Goal: Task Accomplishment & Management: Manage account settings

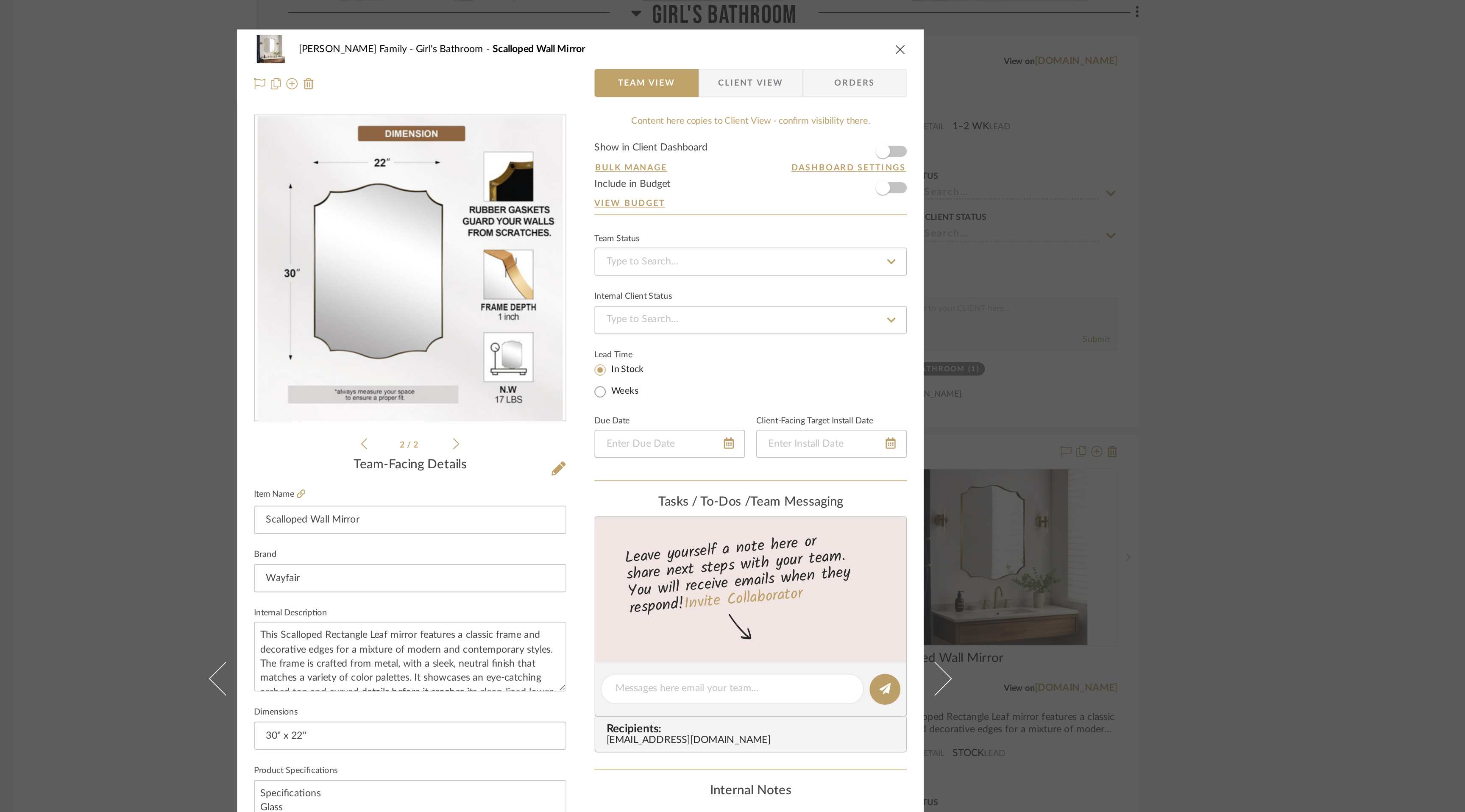
click at [924, 27] on icon "close" at bounding box center [925, 30] width 7 height 7
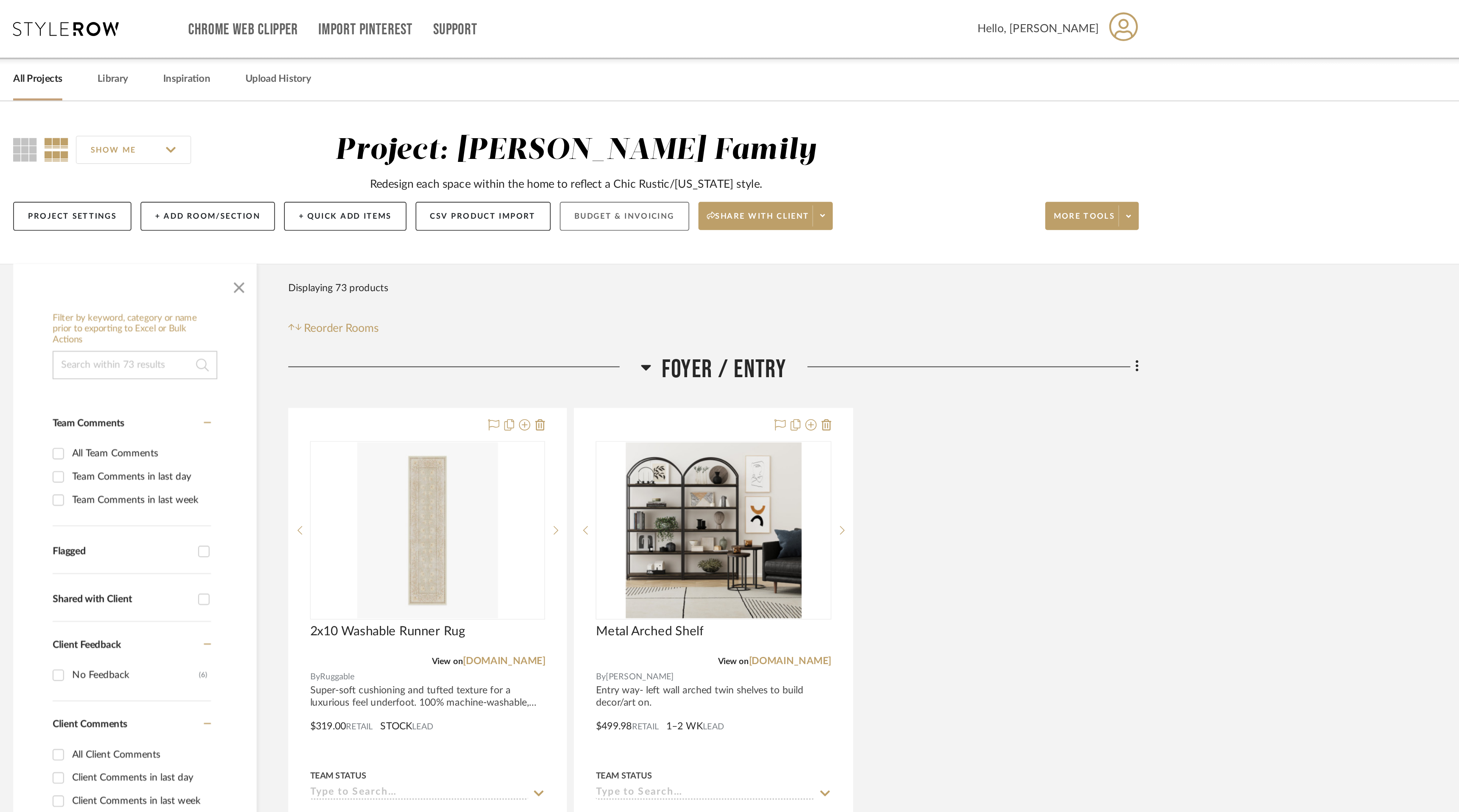
click at [768, 130] on button "Budget & Invoicing" at bounding box center [758, 130] width 78 height 18
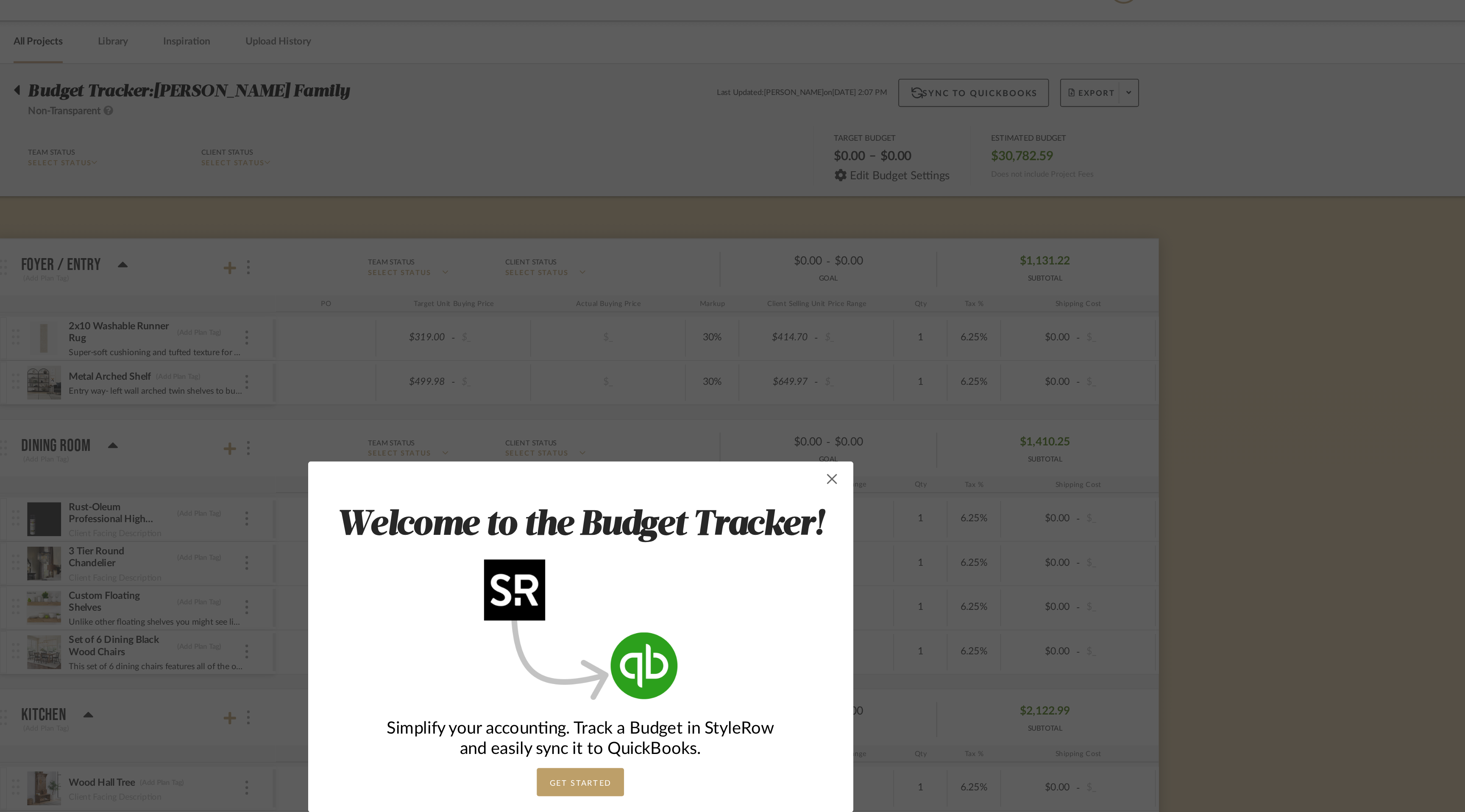
click at [880, 309] on span "button" at bounding box center [884, 311] width 17 height 17
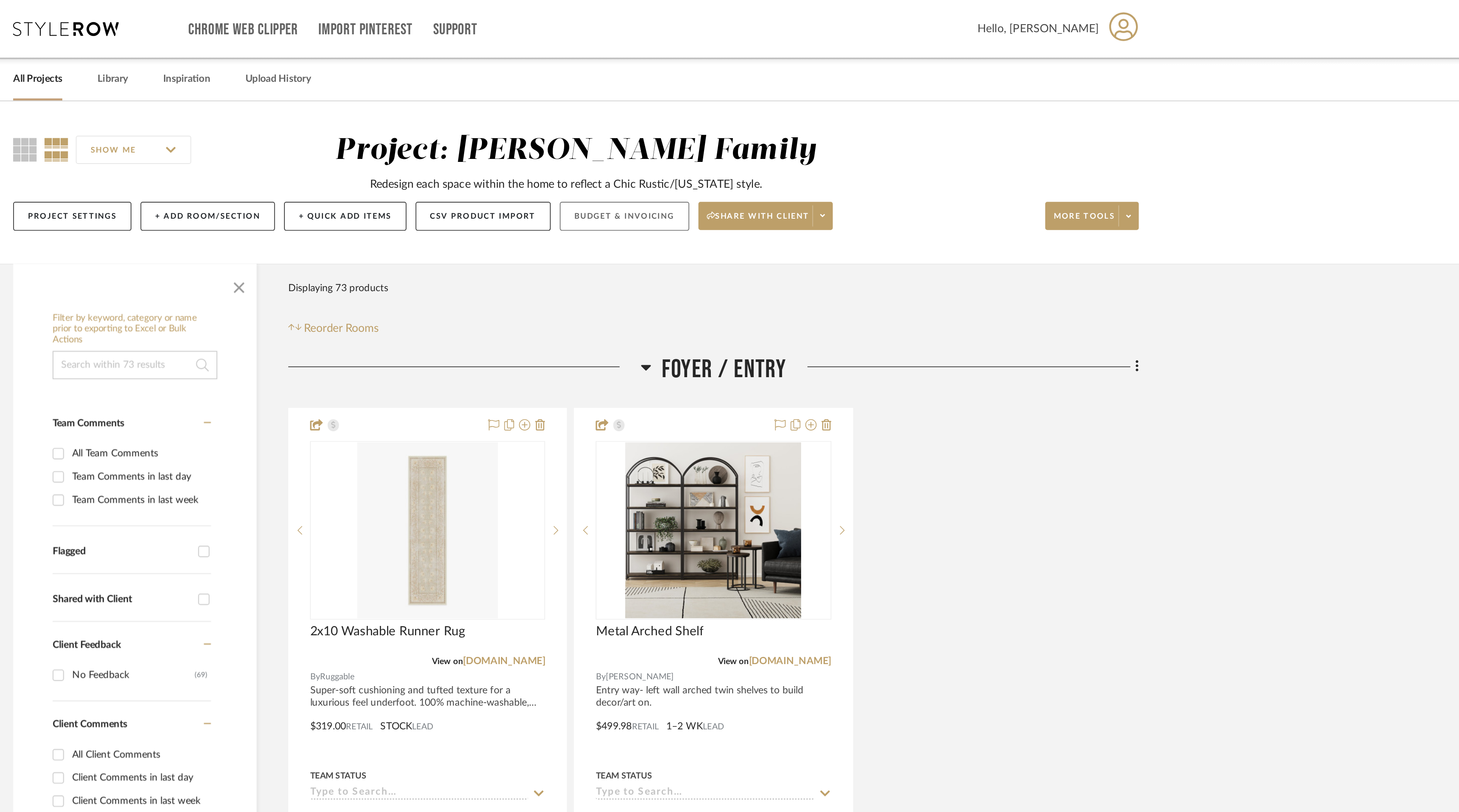
click at [770, 131] on button "Budget & Invoicing" at bounding box center [758, 130] width 78 height 18
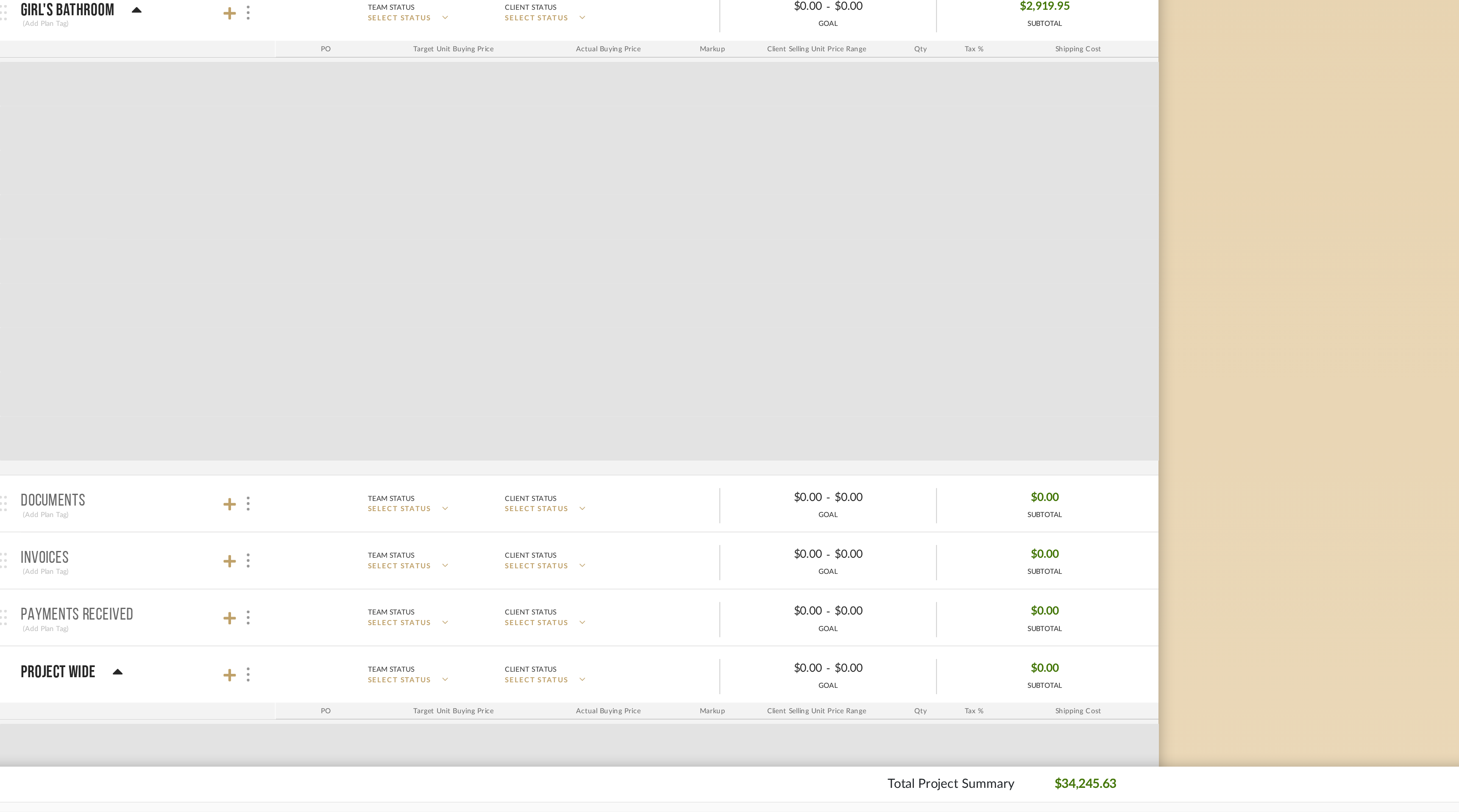
scroll to position [2032, 0]
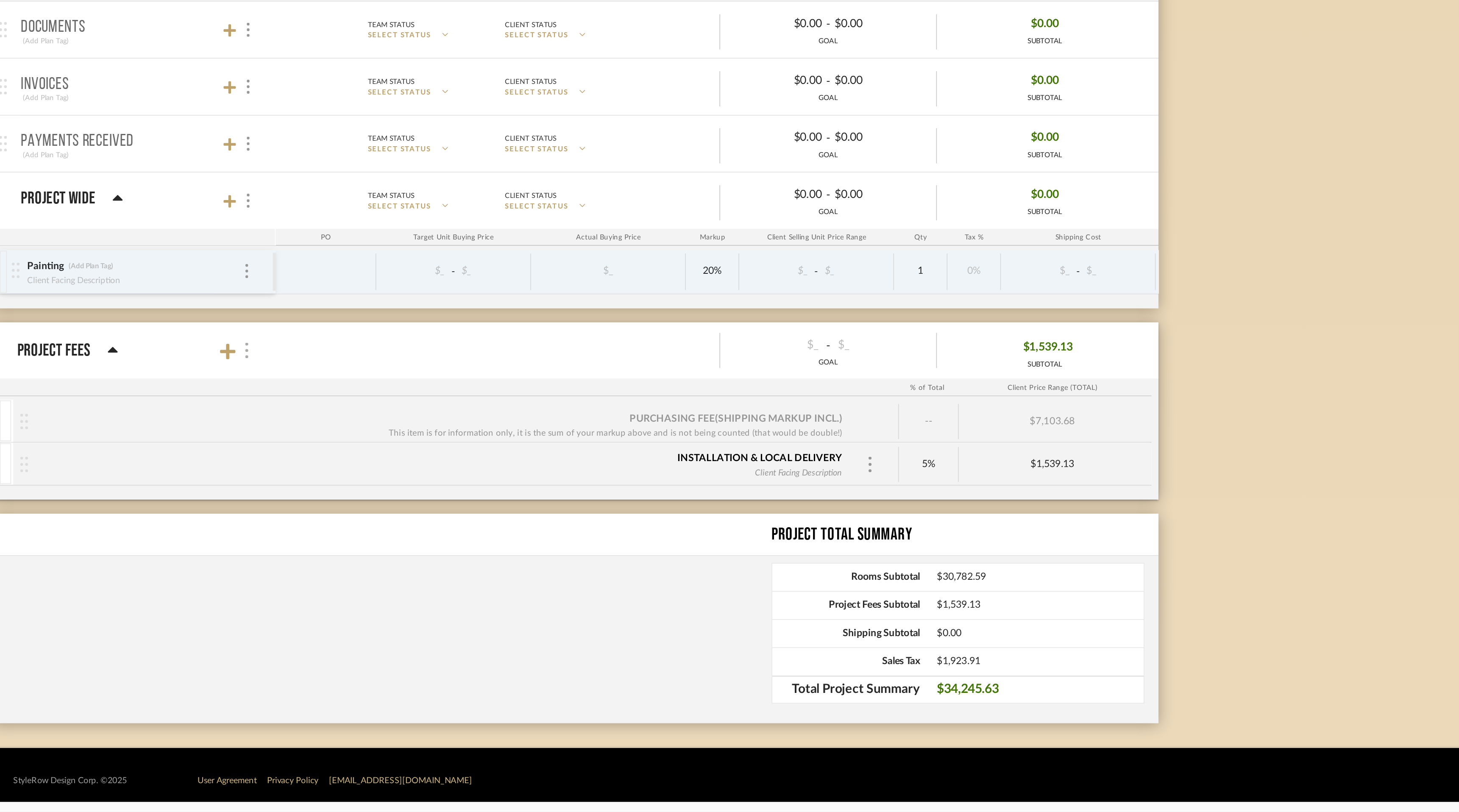
click at [531, 537] on img at bounding box center [531, 533] width 4 height 9
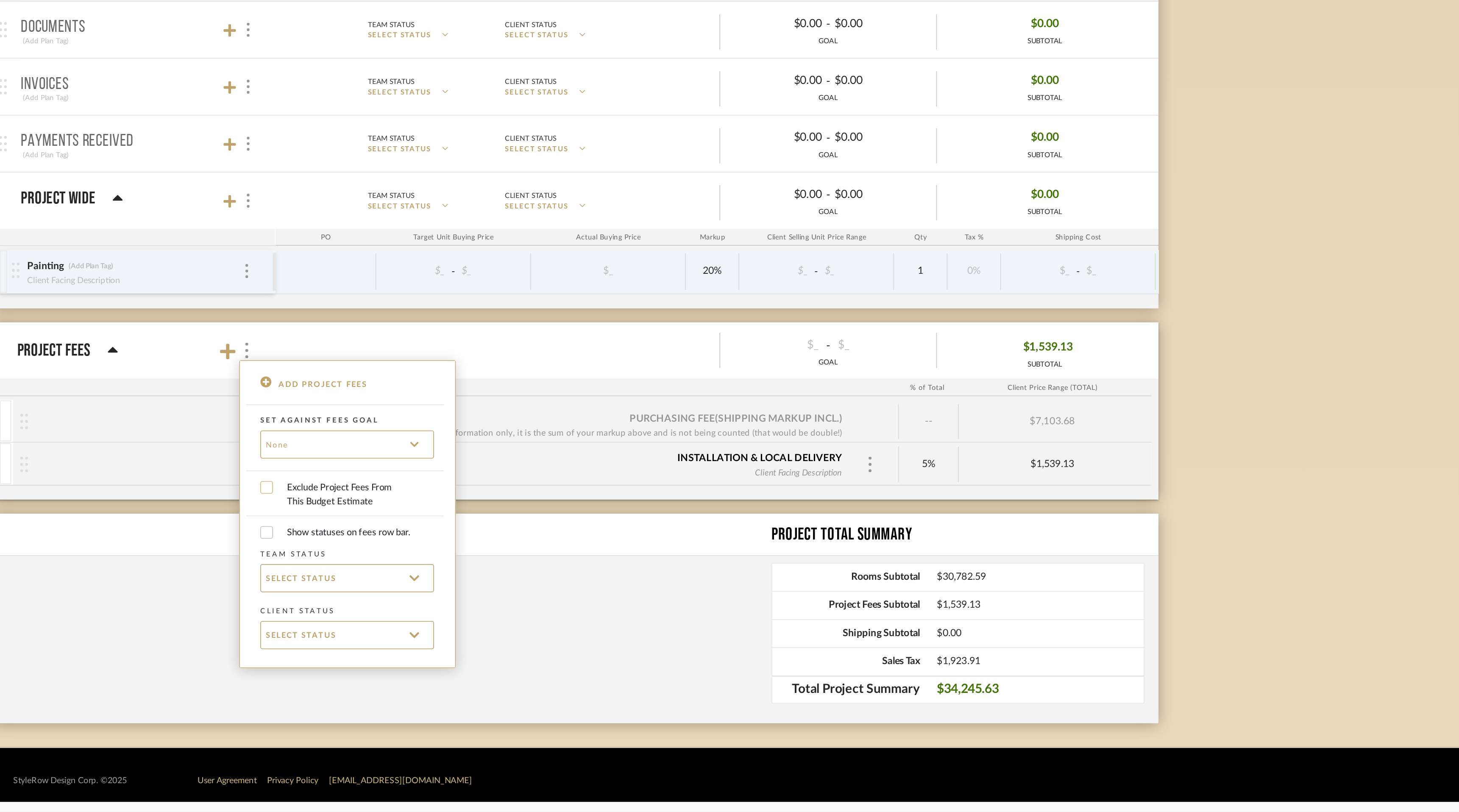
click at [545, 616] on input "Exclude Project Fees From This Budget Estimate" at bounding box center [543, 616] width 7 height 7
checkbox input "true"
checkbox input "false"
click at [723, 722] on div at bounding box center [730, 406] width 1459 height 812
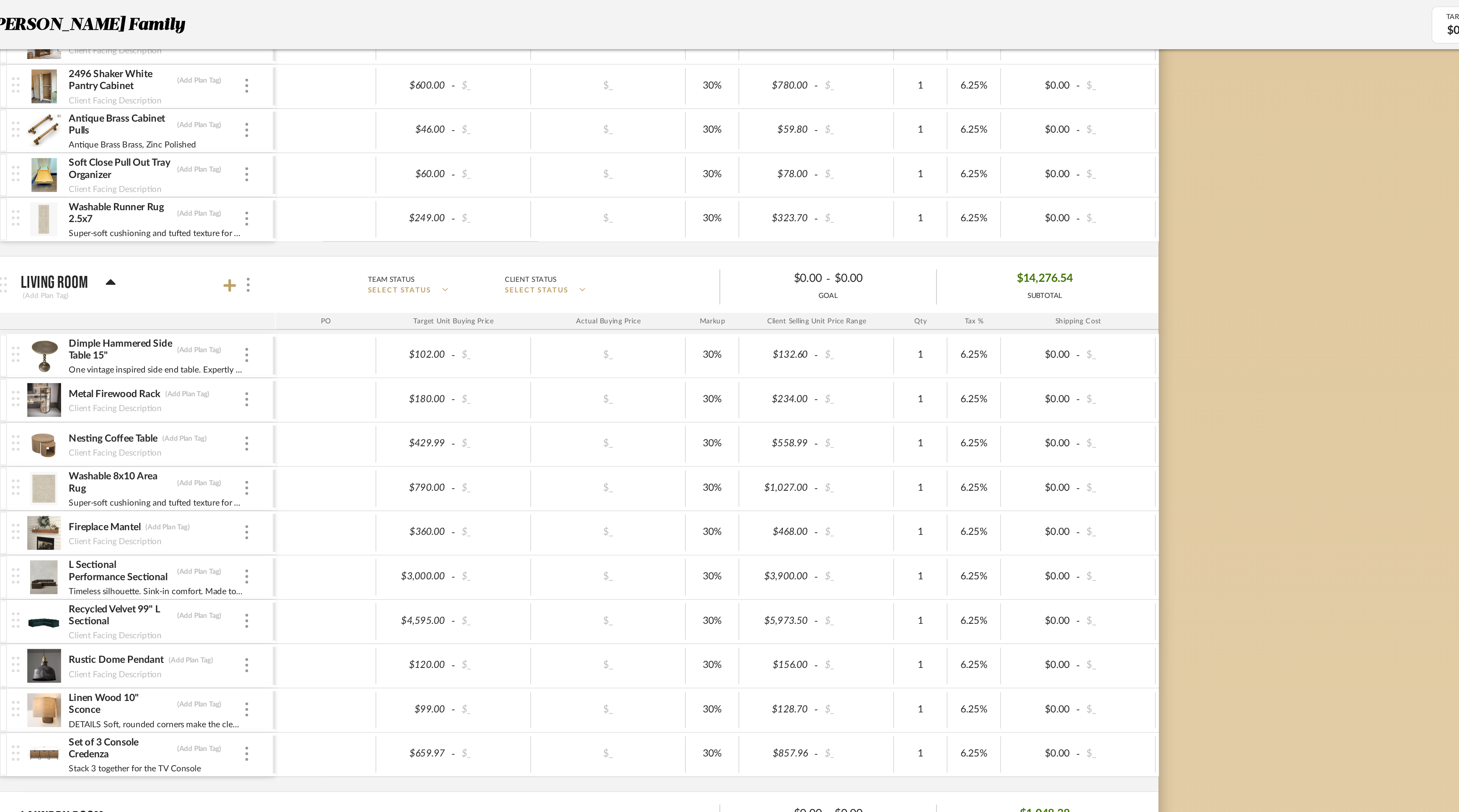
scroll to position [0, 0]
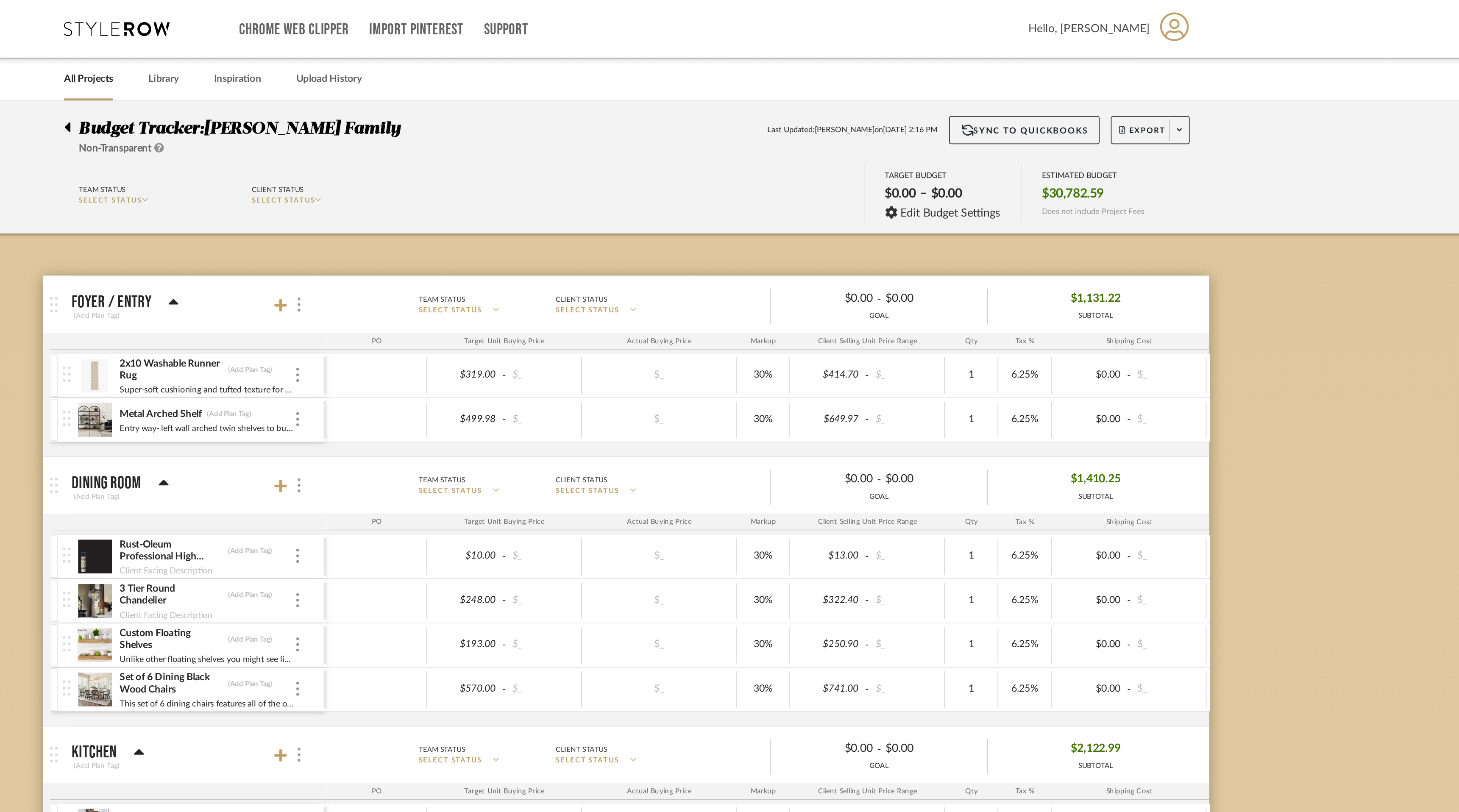
click at [395, 74] on div at bounding box center [395, 75] width 9 height 10
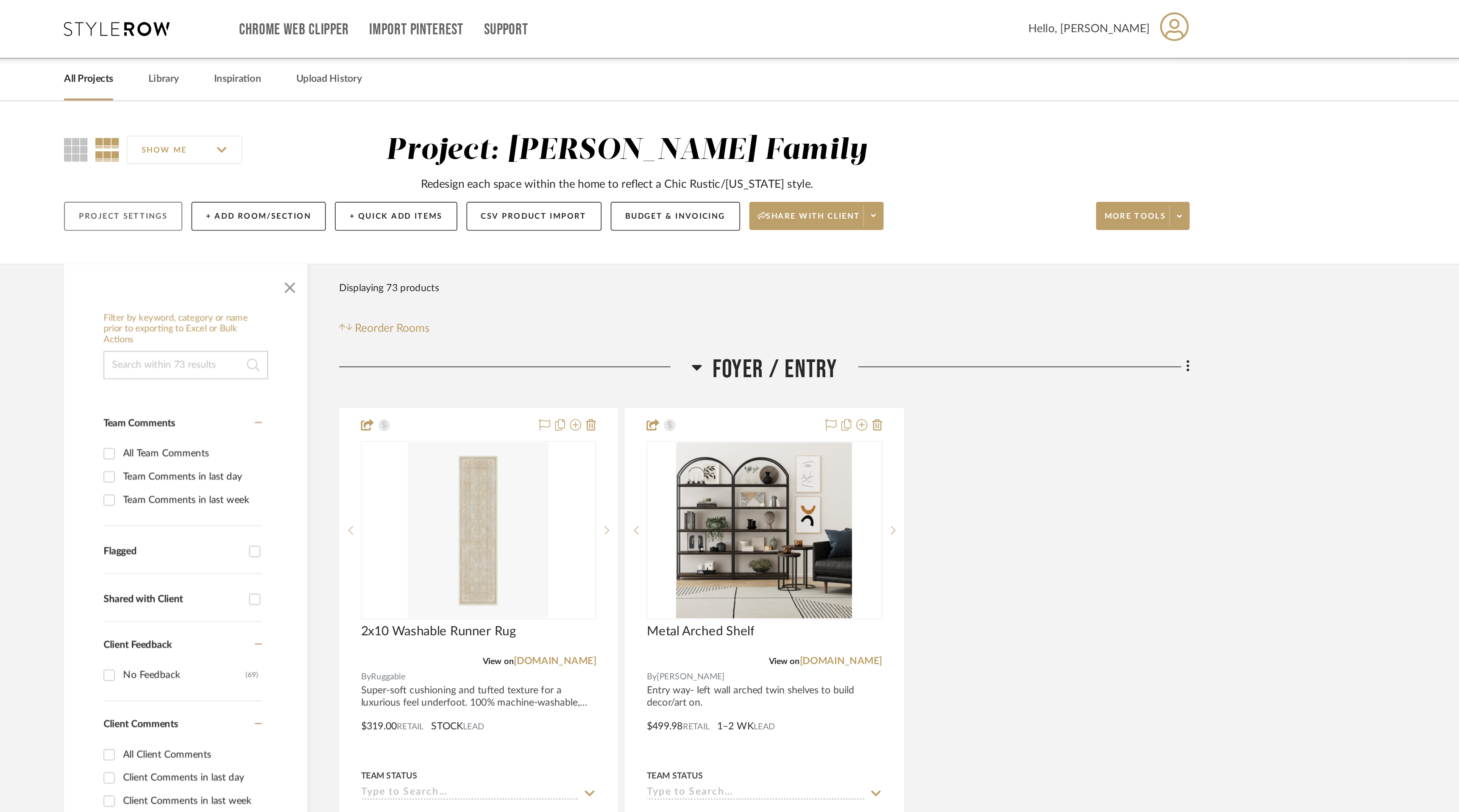
click at [447, 125] on button "Project Settings" at bounding box center [426, 130] width 71 height 18
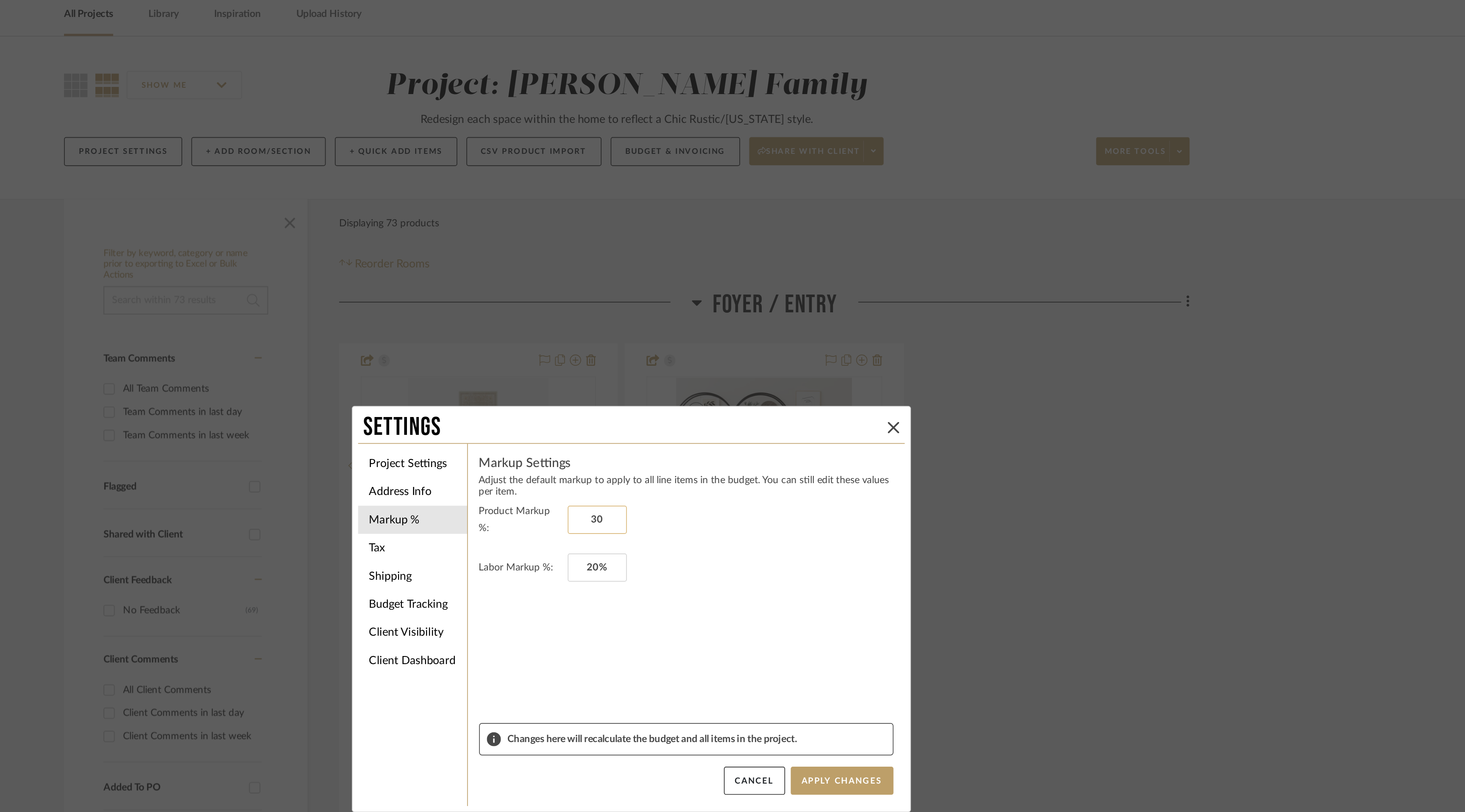
click at [709, 354] on input "30" at bounding box center [712, 352] width 36 height 17
type input "20%"
click at [780, 390] on form "Product Markup %: 20% Labor Markup %: 20%" at bounding box center [765, 408] width 250 height 132
click at [852, 507] on button "Apply Changes" at bounding box center [859, 509] width 62 height 17
click at [889, 297] on icon at bounding box center [891, 297] width 7 height 7
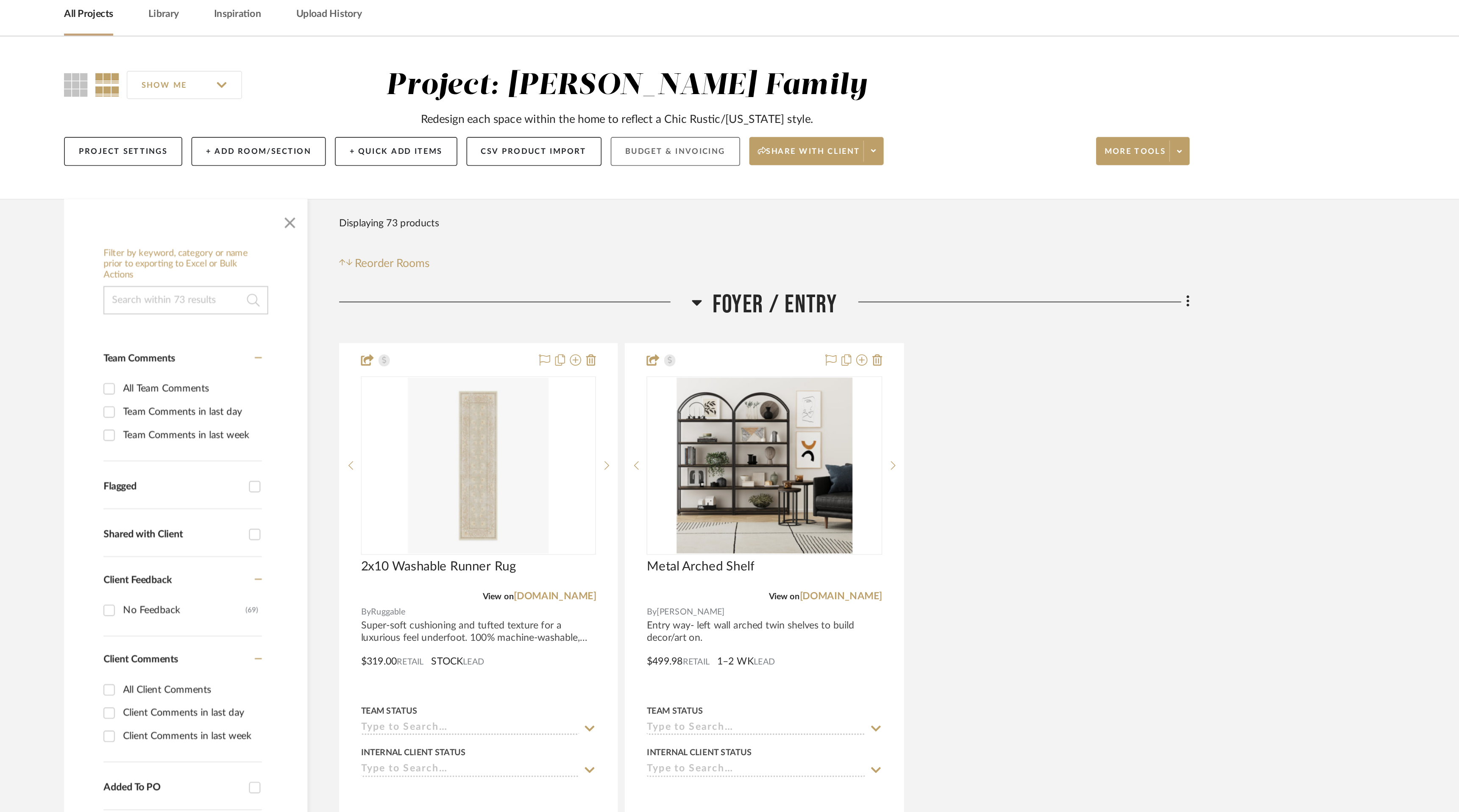
click at [755, 131] on button "Budget & Invoicing" at bounding box center [758, 130] width 78 height 18
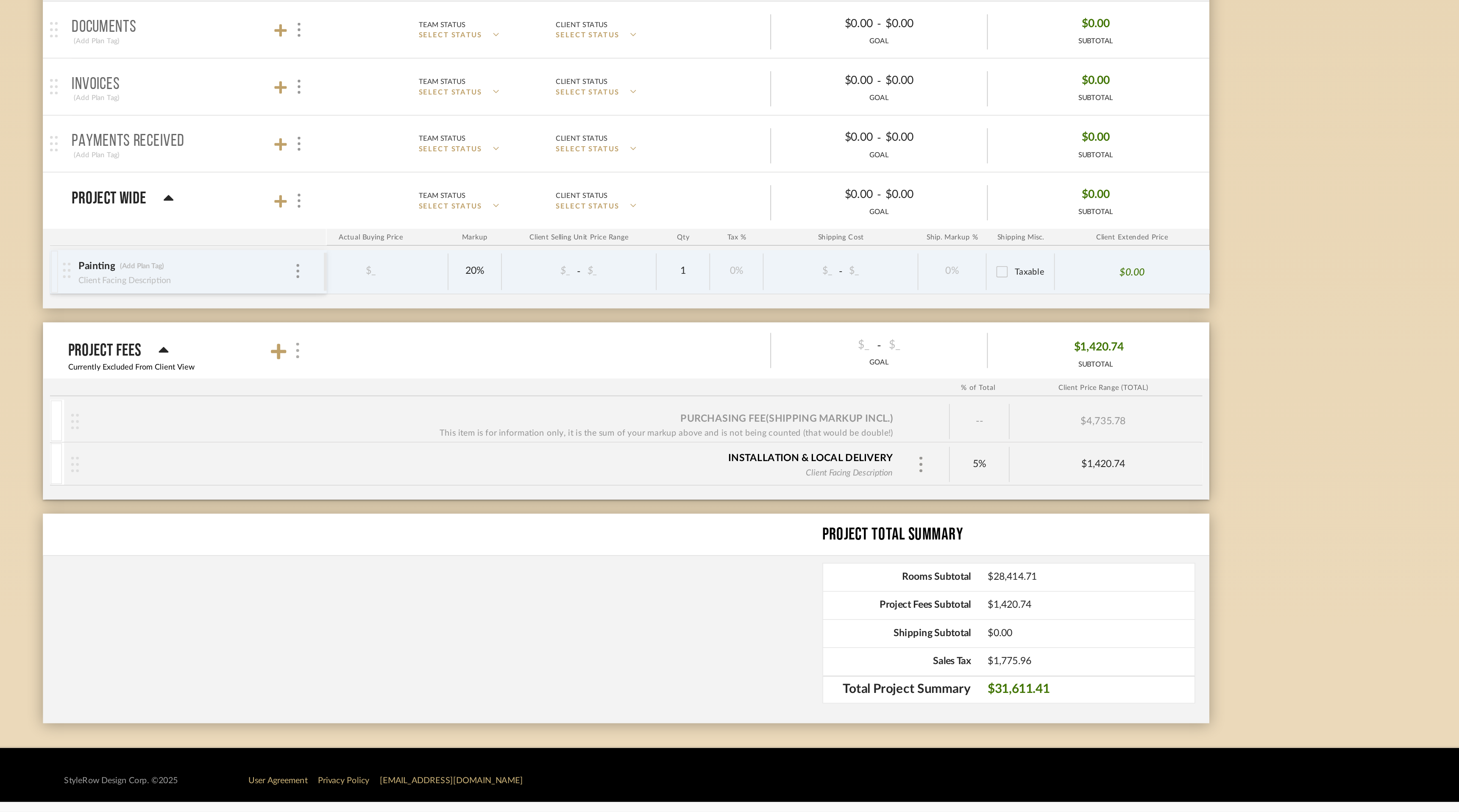
click at [530, 534] on img at bounding box center [531, 533] width 4 height 9
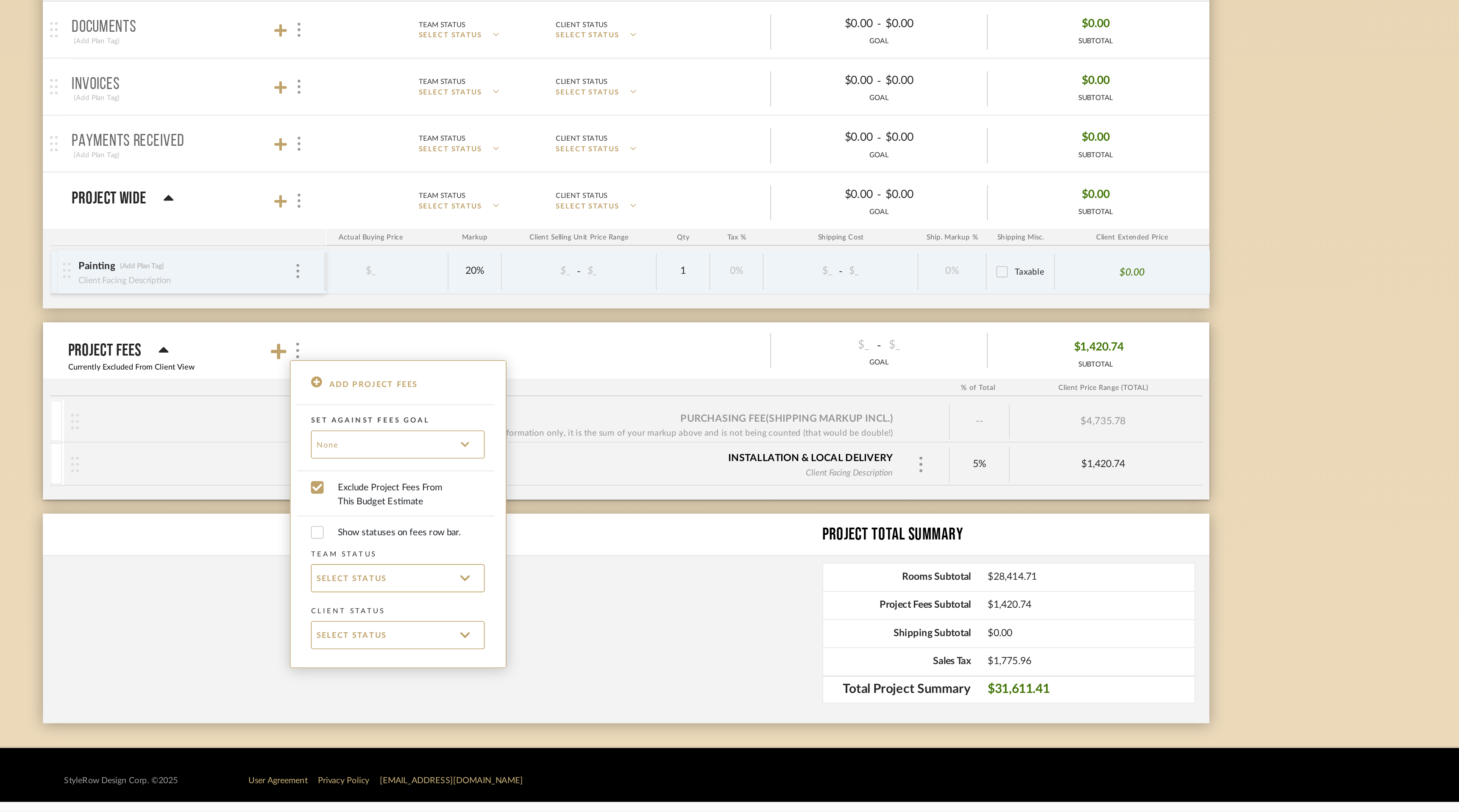
click at [515, 678] on div at bounding box center [730, 406] width 1459 height 812
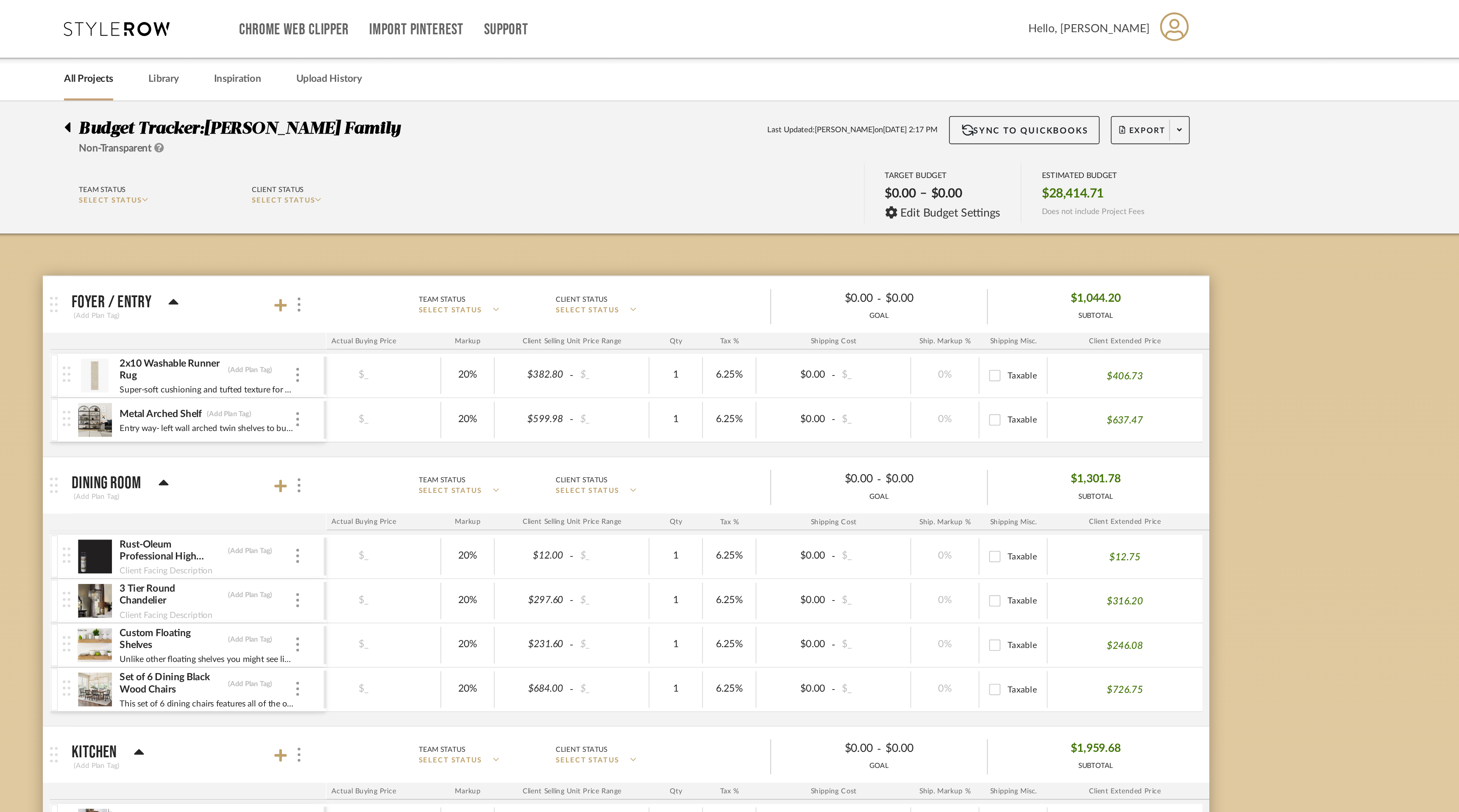
click at [638, 95] on budget-dashboard "Team Status SELECT STATUS Client Status SELECT STATUS TARGET BUDGET $0.00 – $0.…" at bounding box center [729, 117] width 1429 height 47
click at [1041, 77] on span "Export" at bounding box center [1040, 82] width 28 height 13
click at [837, 97] on div at bounding box center [730, 406] width 1459 height 812
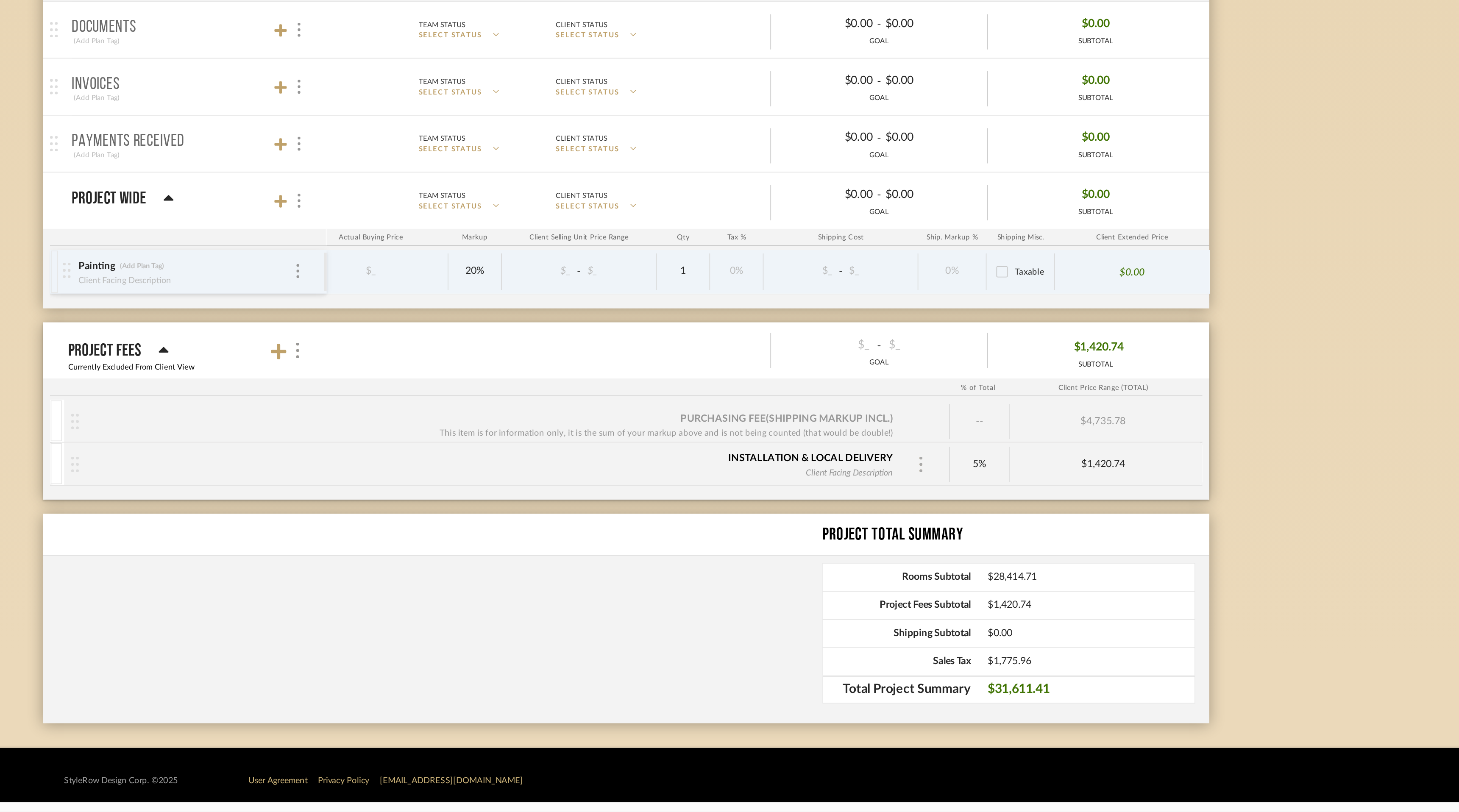
click at [907, 600] on img at bounding box center [906, 602] width 4 height 9
click at [927, 659] on p "Remove" at bounding box center [936, 660] width 23 height 6
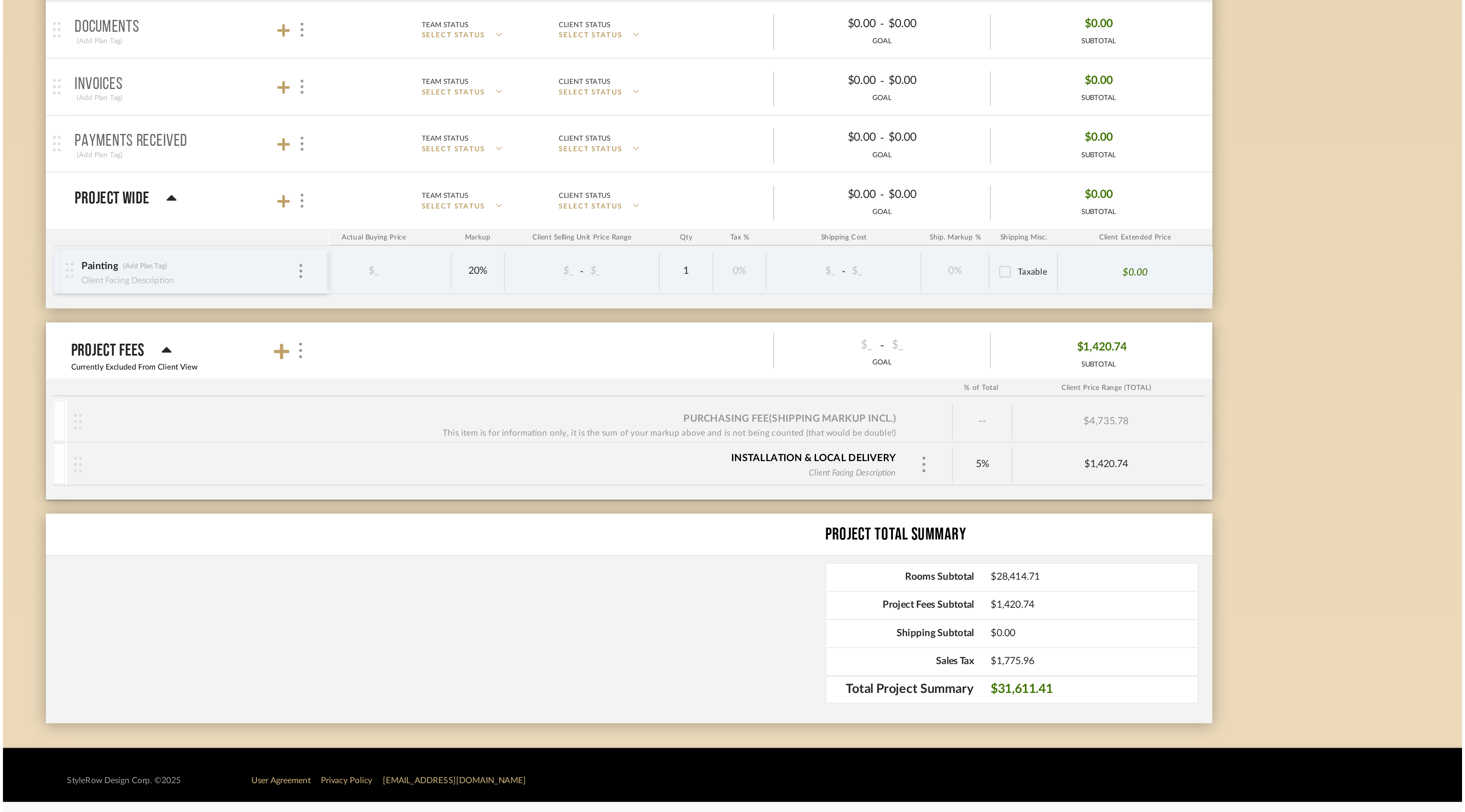
scroll to position [0, 115]
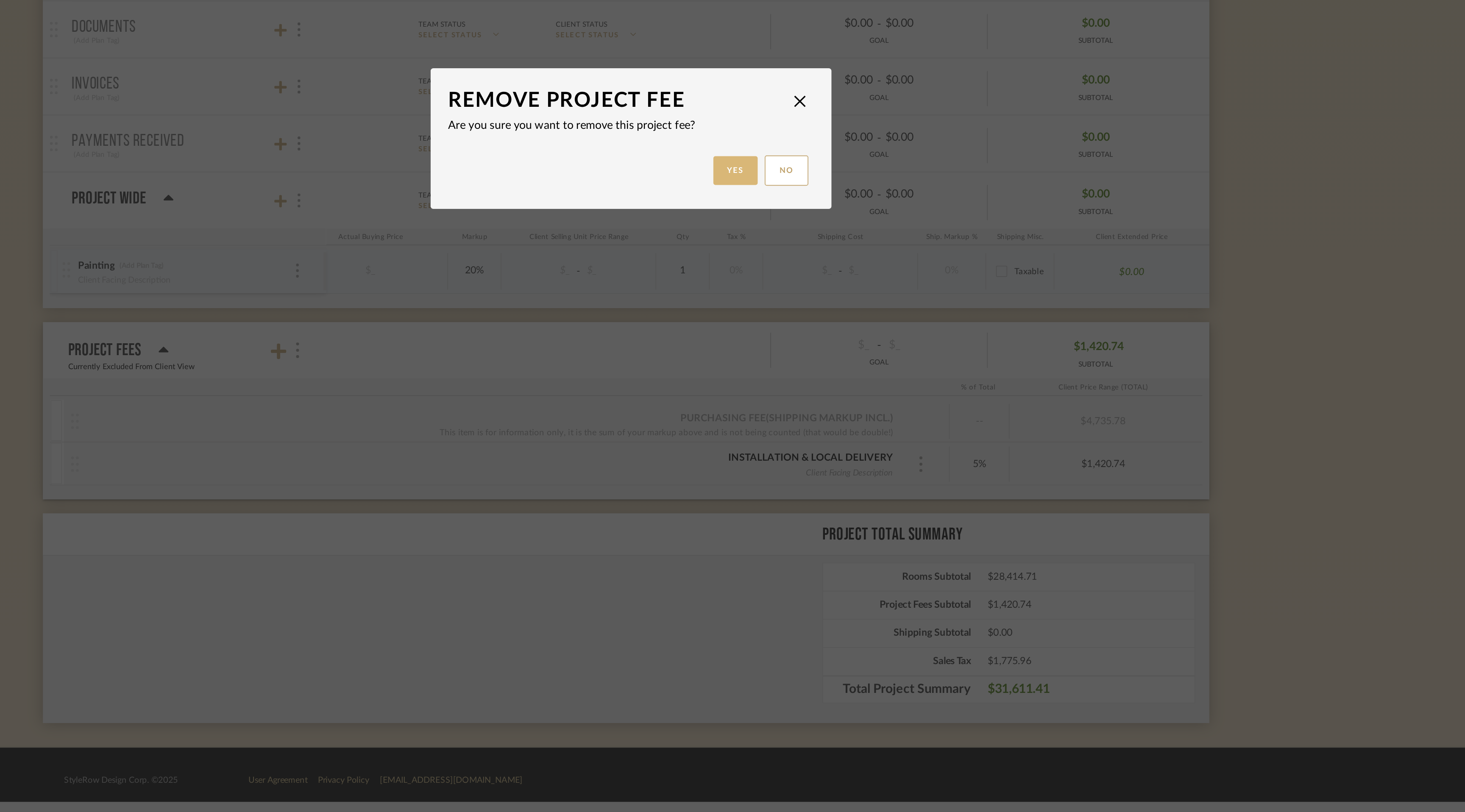
click at [796, 420] on button "Yes" at bounding box center [796, 425] width 27 height 18
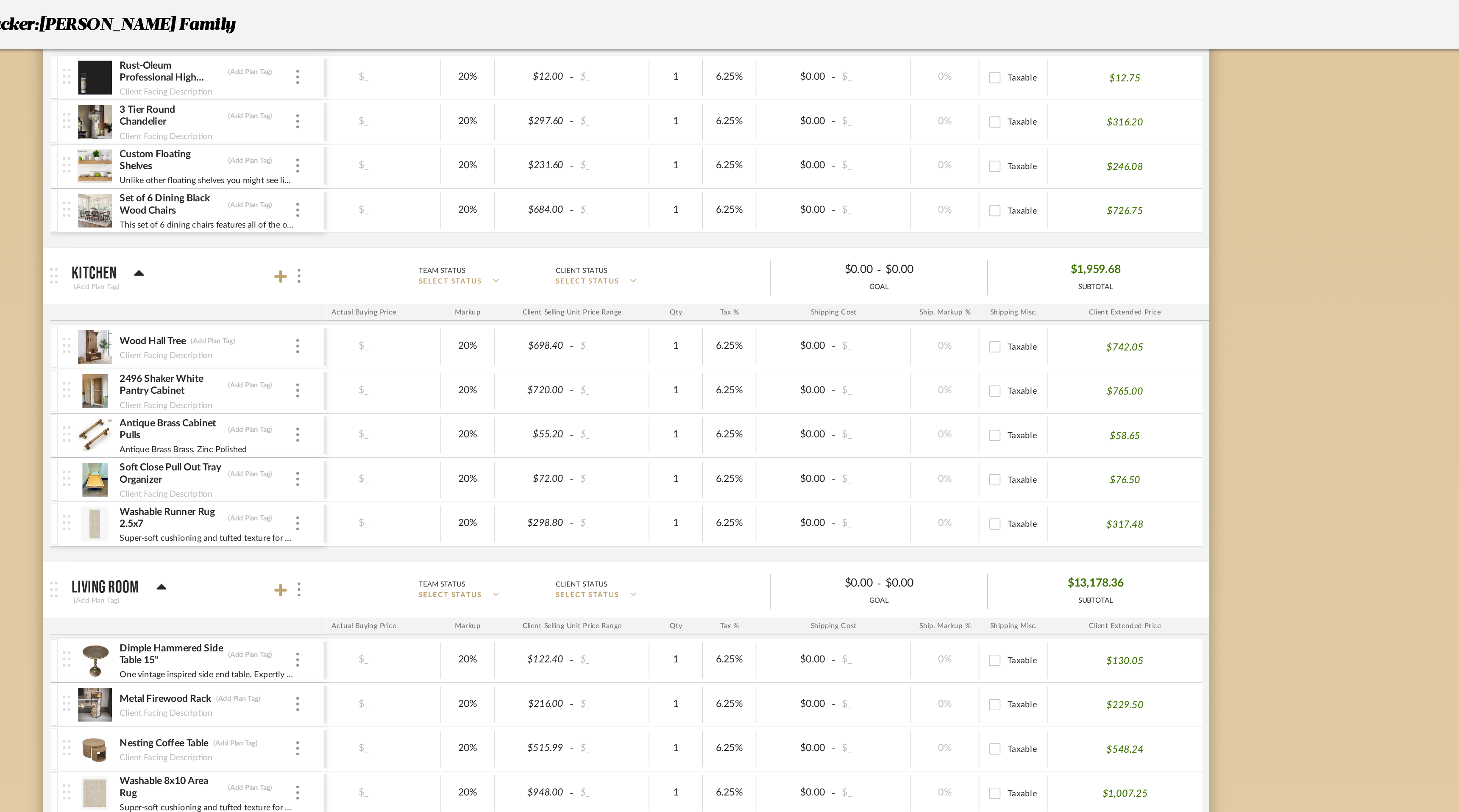
scroll to position [288, 0]
